Goal: Information Seeking & Learning: Learn about a topic

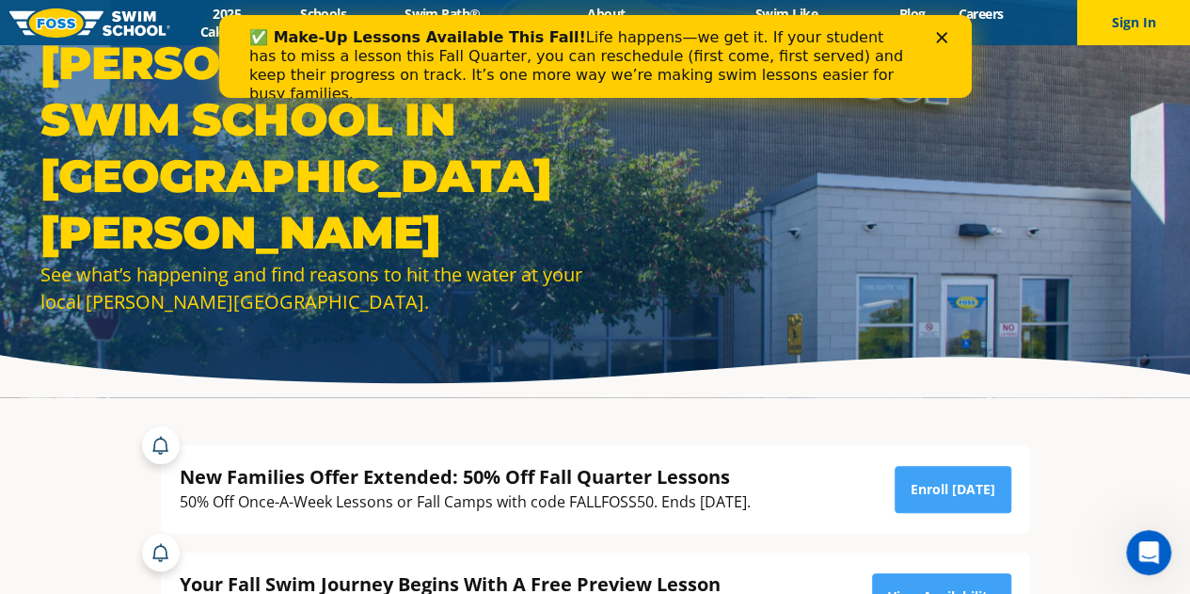
click at [949, 38] on div "Close" at bounding box center [944, 37] width 19 height 11
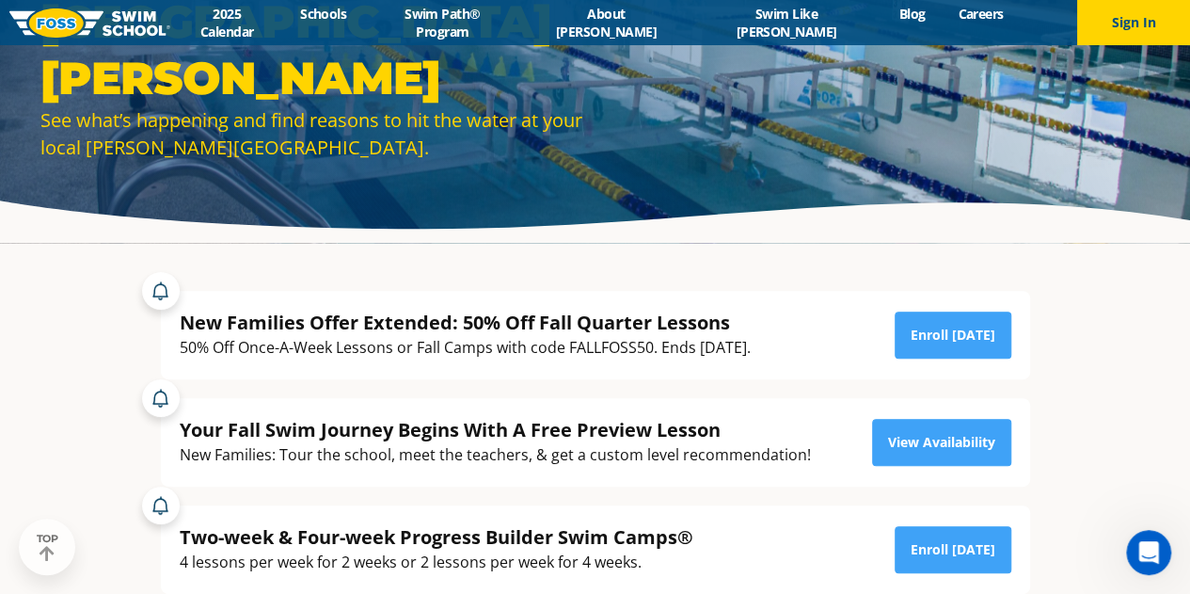
scroll to position [175, 0]
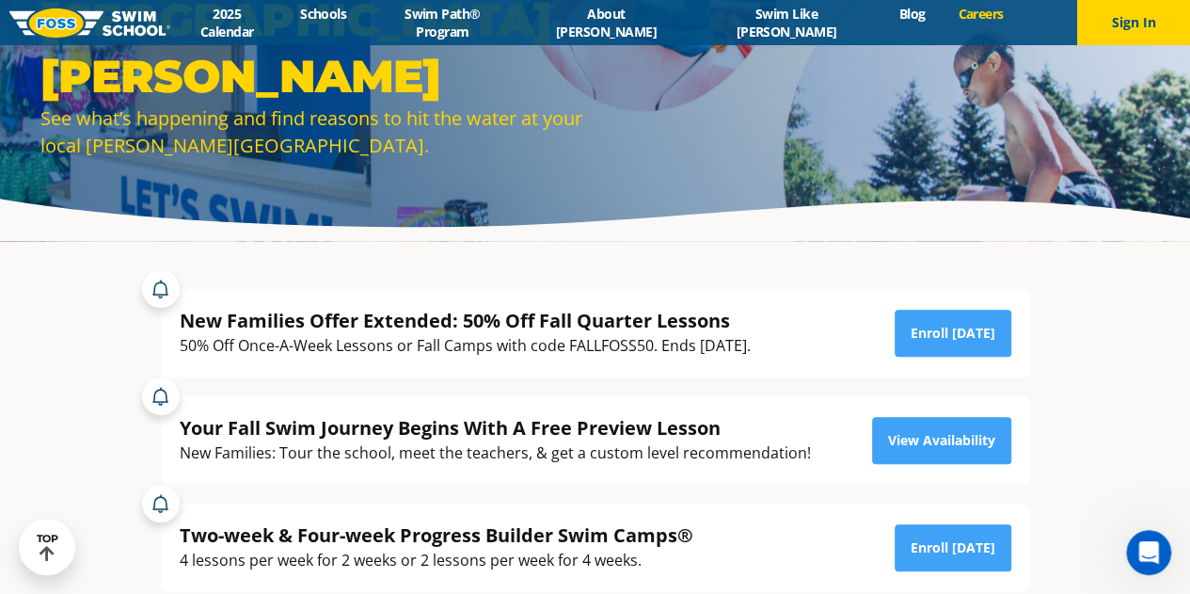
click at [942, 23] on link "Careers" at bounding box center [981, 14] width 78 height 18
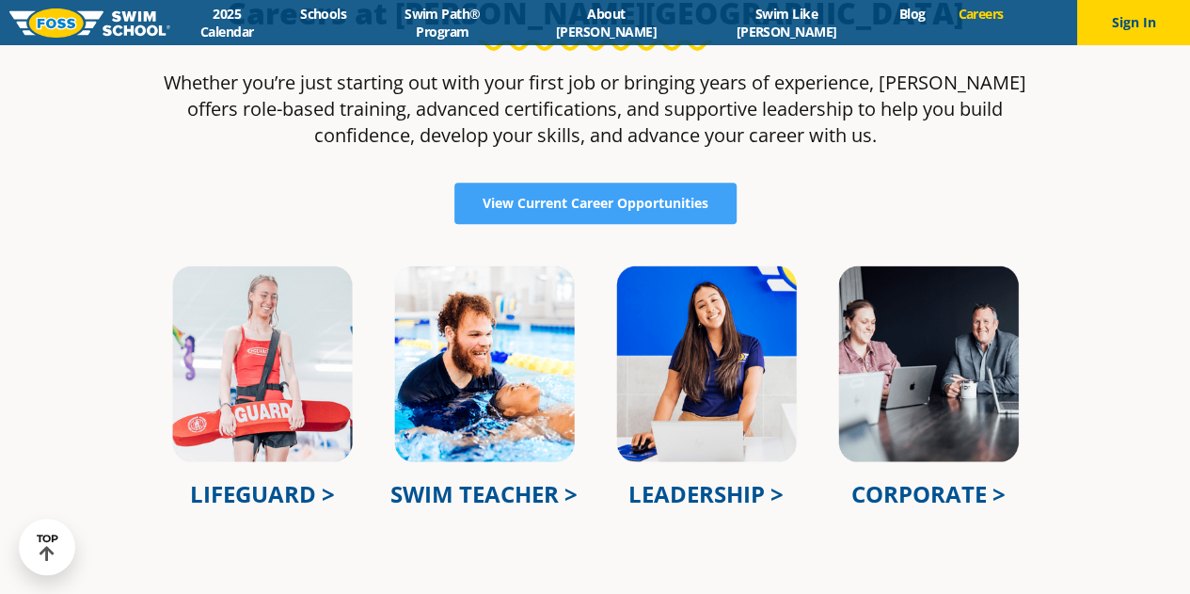
scroll to position [527, 0]
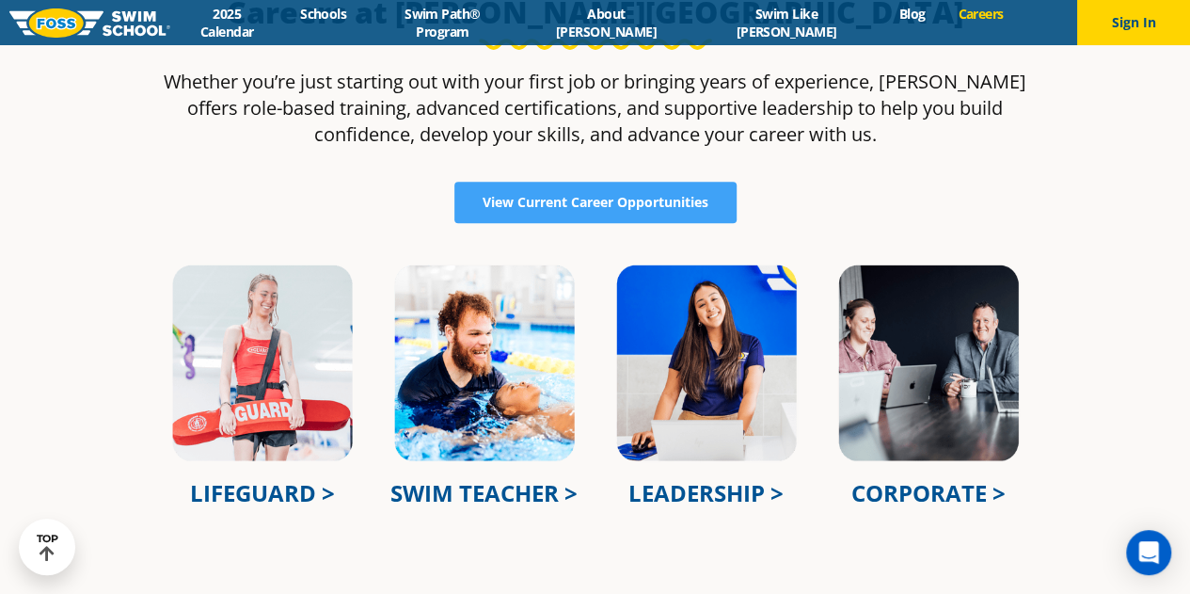
click at [246, 81] on p "Whether you’re just starting out with your first job or bringing years of exper…" at bounding box center [595, 108] width 888 height 79
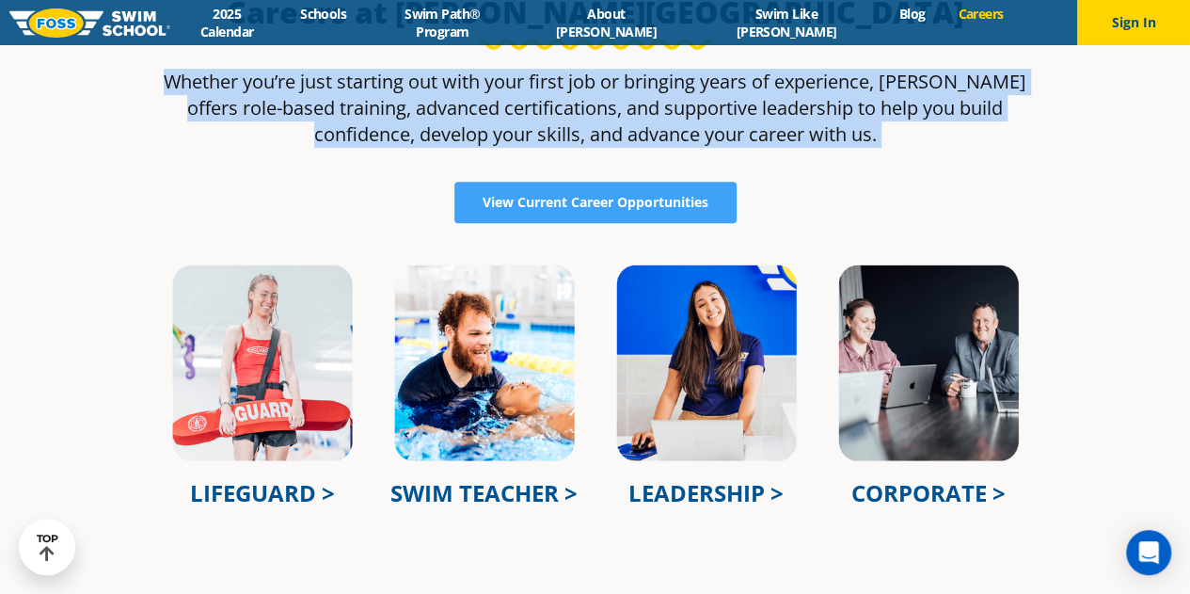
click at [246, 81] on p "Whether you’re just starting out with your first job or bringing years of exper…" at bounding box center [595, 108] width 888 height 79
click at [131, 144] on section "Careers at [PERSON_NAME][GEOGRAPHIC_DATA] Whether you’re just starting out with…" at bounding box center [595, 279] width 1190 height 779
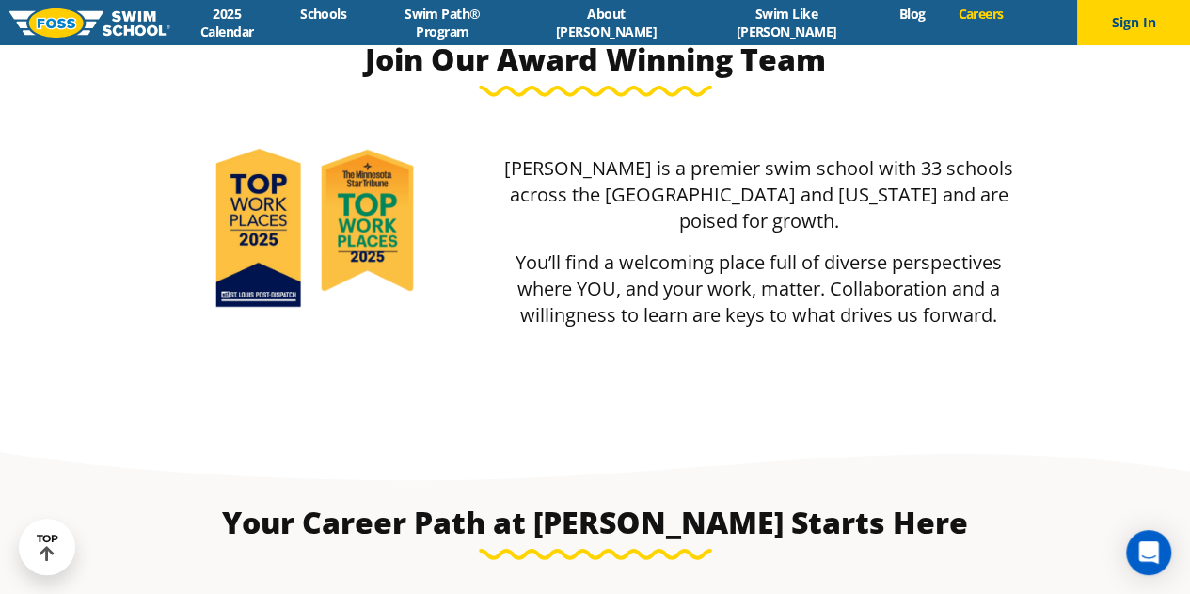
scroll to position [2949, 0]
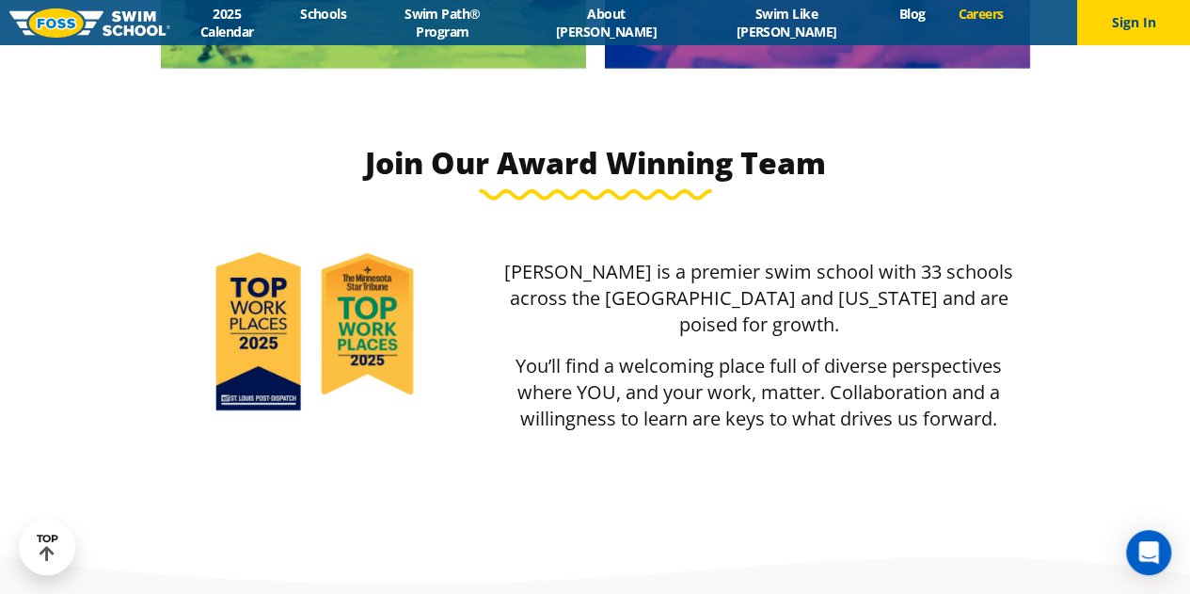
click at [630, 280] on p "[PERSON_NAME] is a premier swim school with 33 schools across the [GEOGRAPHIC_D…" at bounding box center [759, 298] width 542 height 79
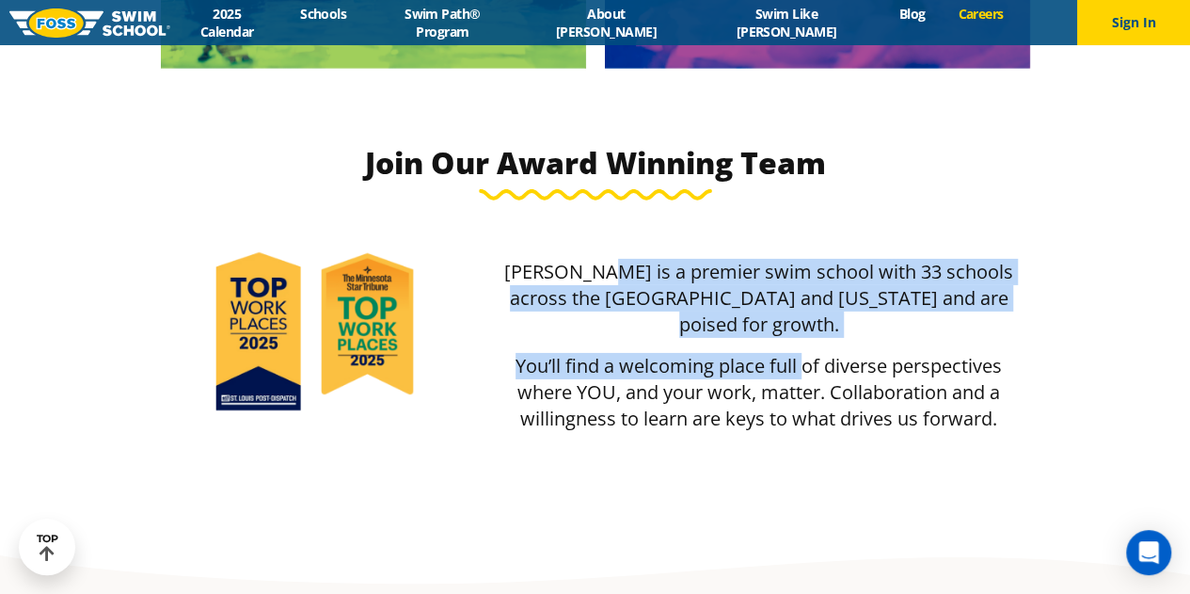
drag, startPoint x: 630, startPoint y: 280, endPoint x: 798, endPoint y: 315, distance: 171.0
click at [798, 315] on div "[PERSON_NAME] is a premier swim school with 33 schools across the [GEOGRAPHIC_D…" at bounding box center [759, 345] width 542 height 173
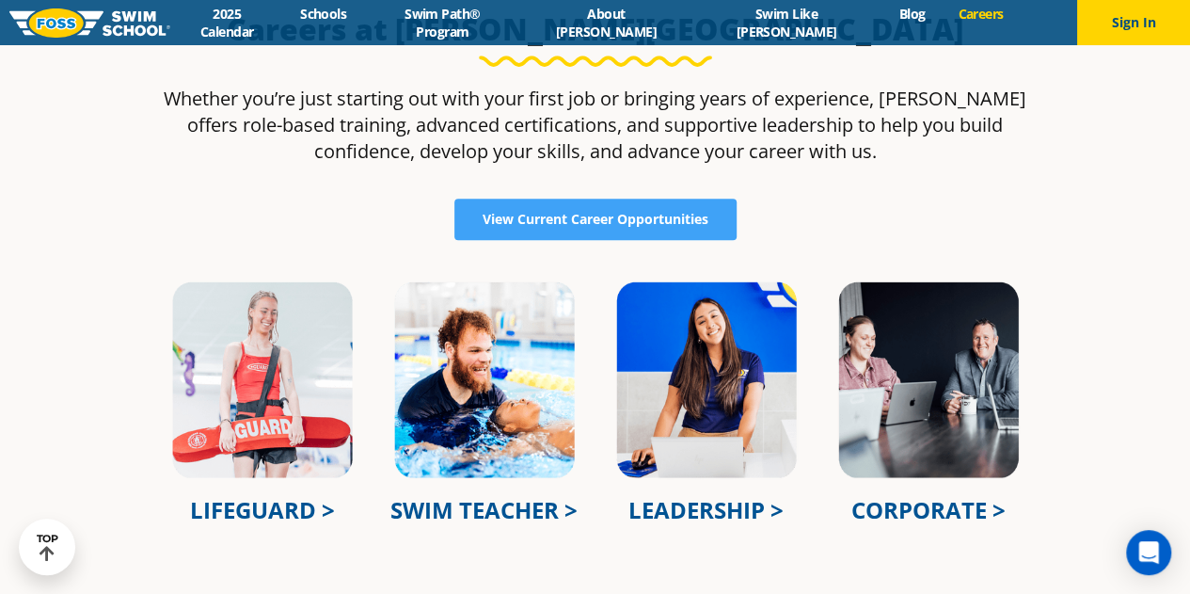
scroll to position [513, 0]
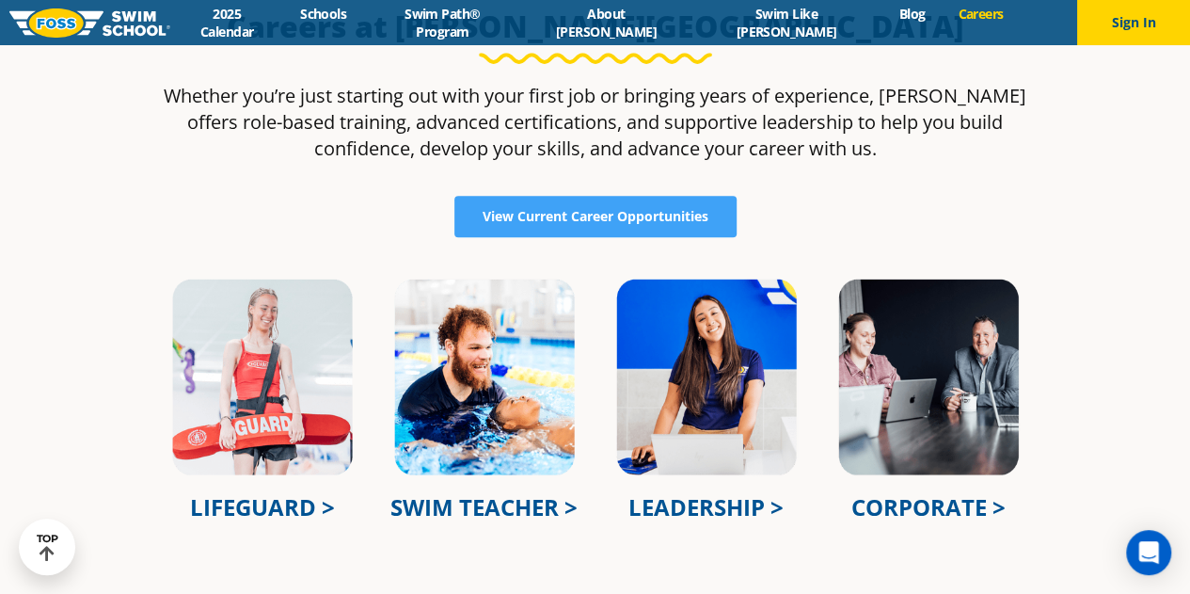
click at [496, 419] on img at bounding box center [484, 377] width 184 height 200
